Goal: Information Seeking & Learning: Learn about a topic

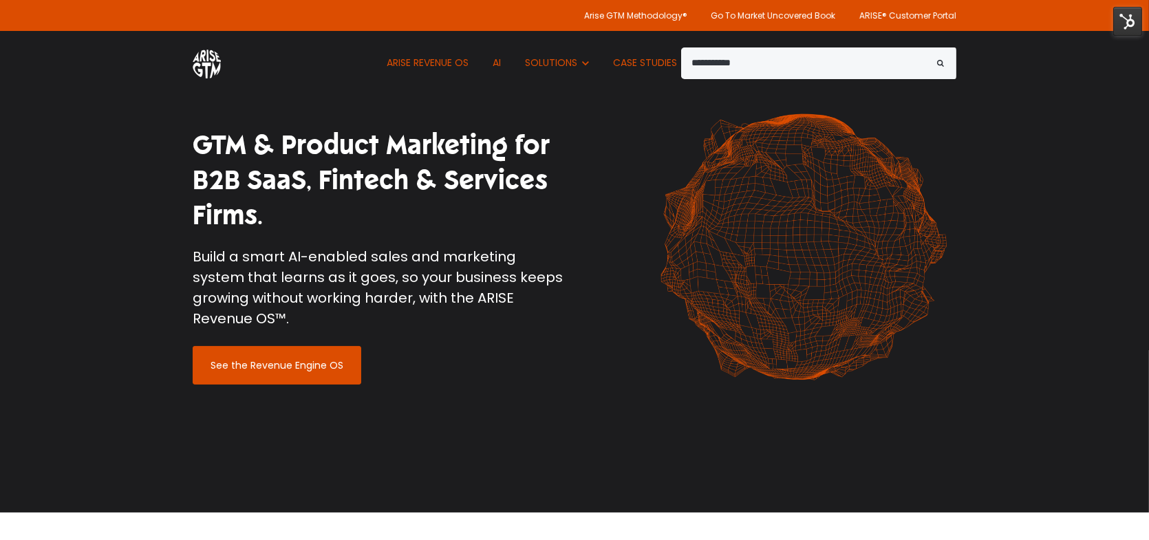
type input "**********"
click at [925, 47] on button "Search" at bounding box center [941, 63] width 32 height 32
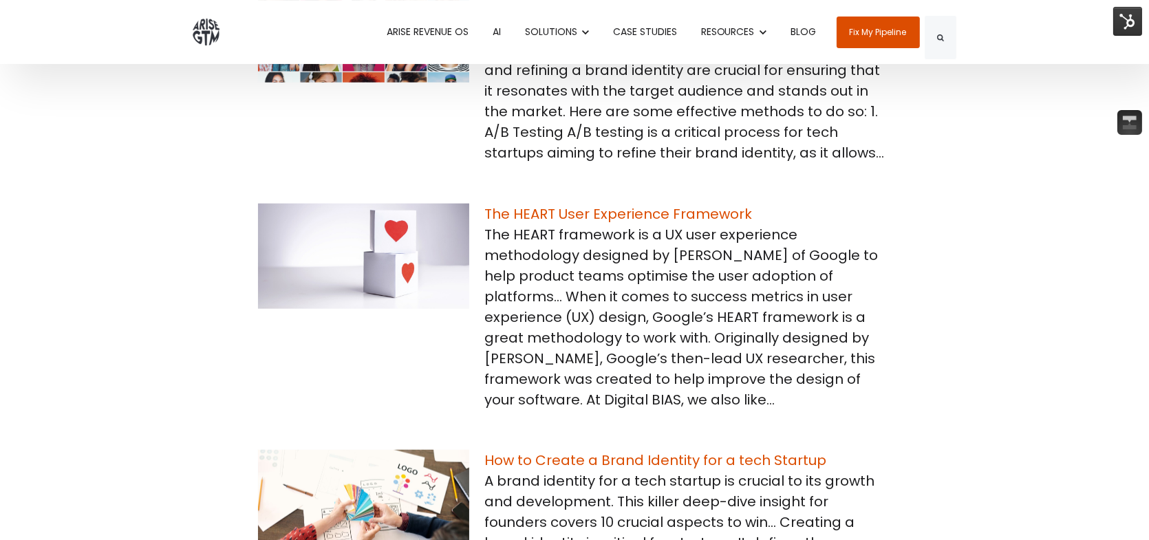
scroll to position [1582, 0]
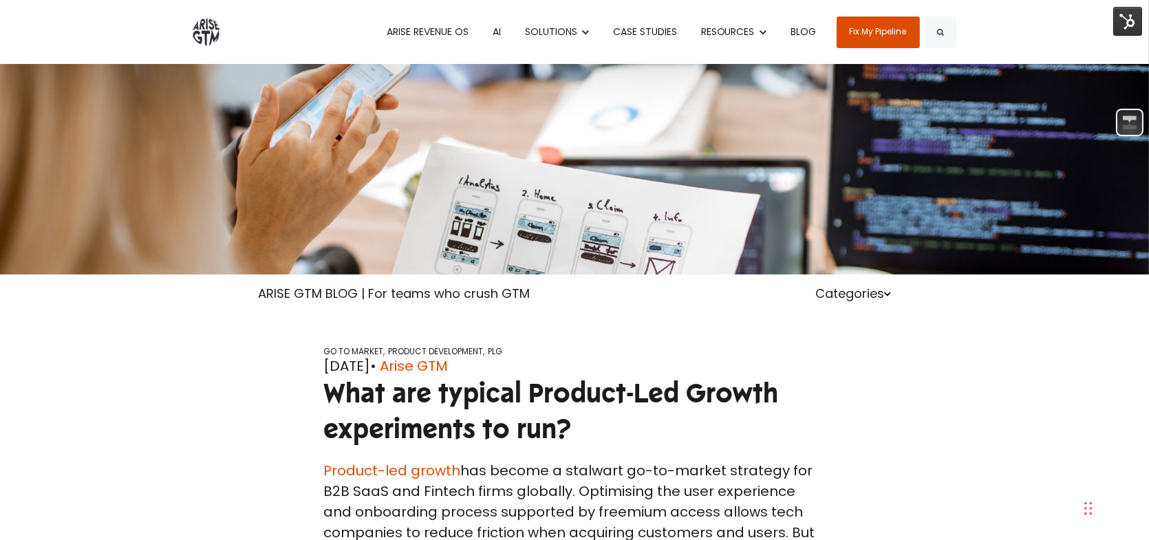
scroll to position [69, 0]
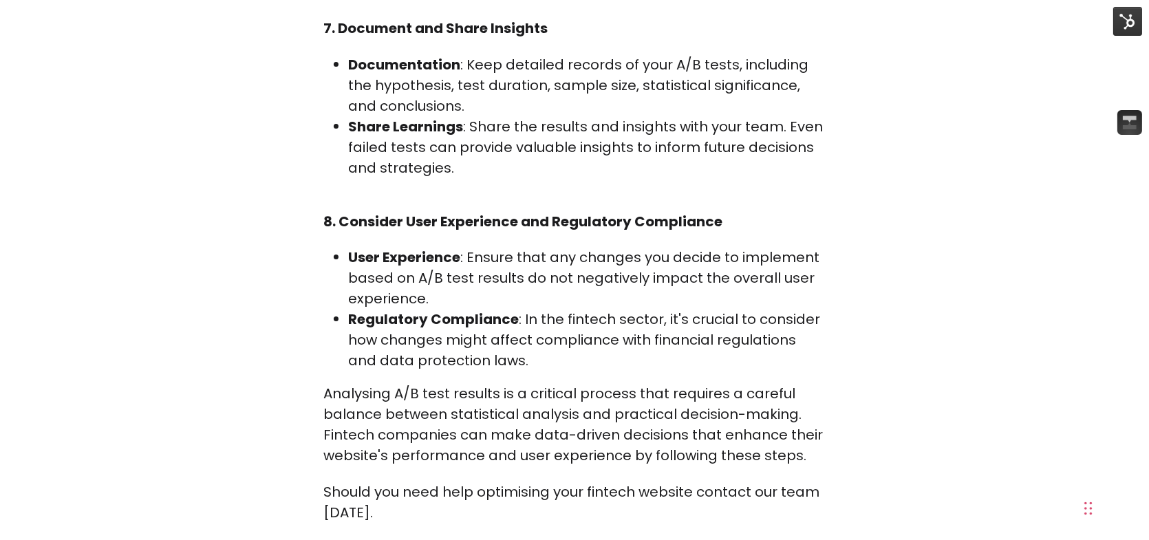
scroll to position [7086, 0]
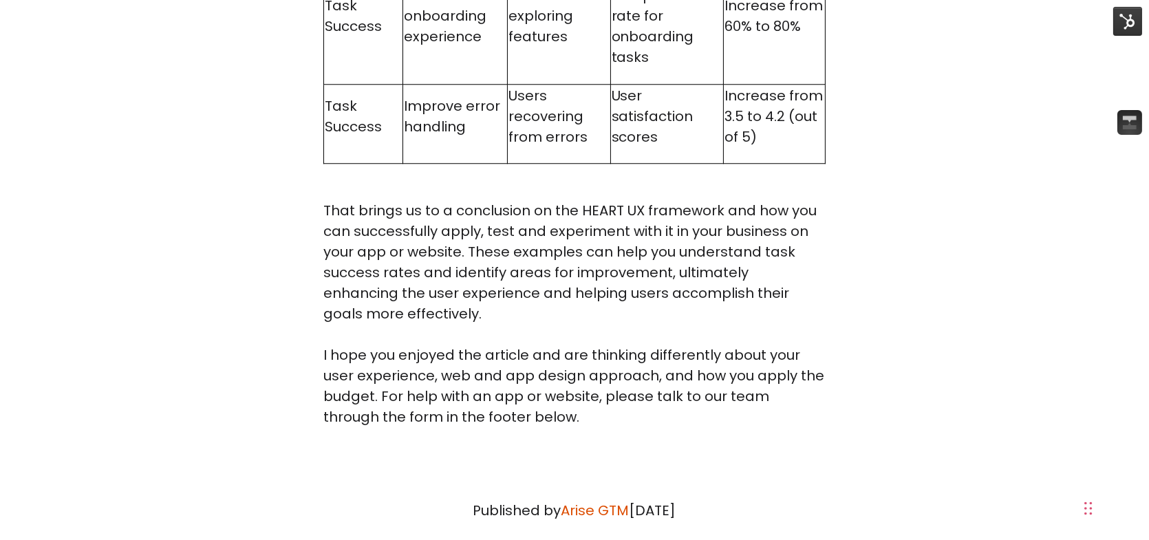
scroll to position [11351, 0]
